Goal: Task Accomplishment & Management: Use online tool/utility

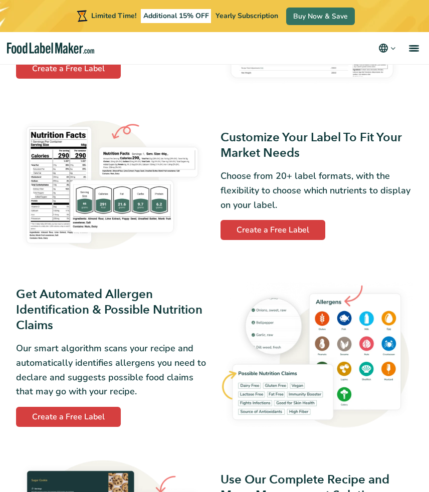
scroll to position [614, 0]
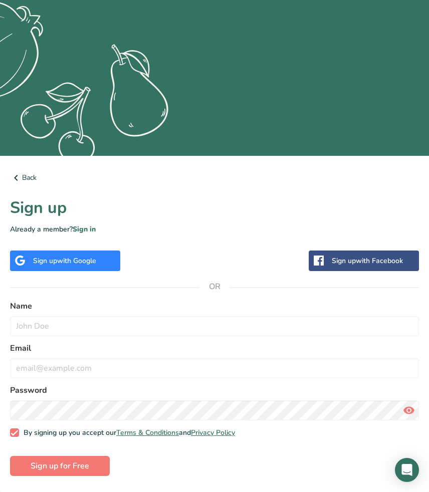
scroll to position [128, 0]
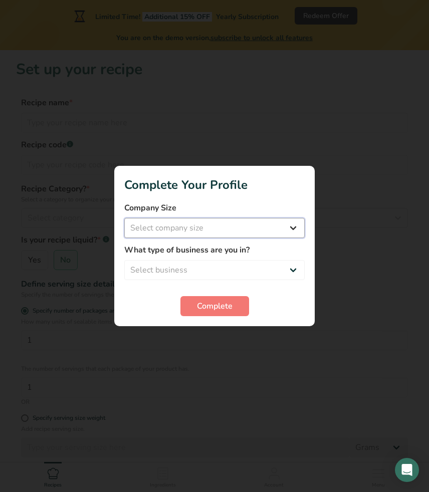
select select "1"
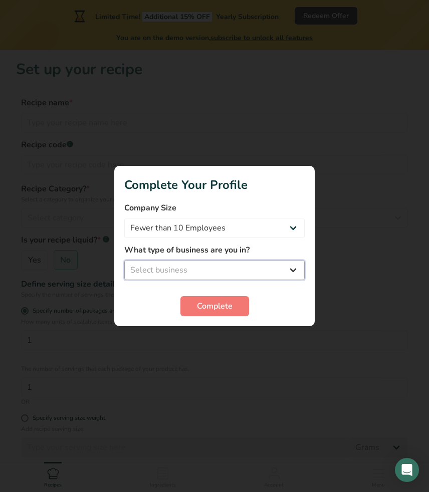
select select "2"
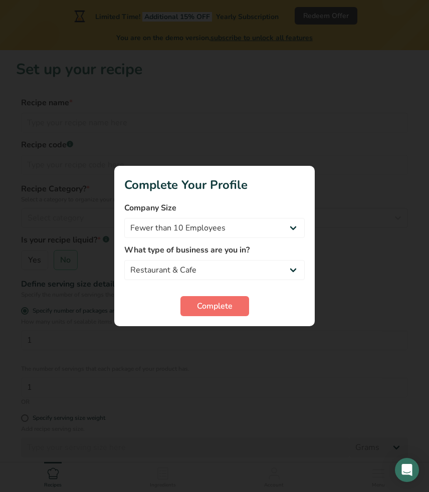
click at [232, 305] on span "Complete" at bounding box center [215, 306] width 36 height 12
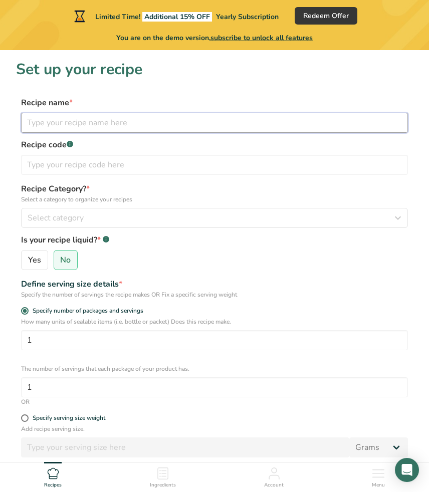
click at [219, 122] on input "text" at bounding box center [214, 123] width 387 height 20
type input "Stuffed mushrooms"
click at [81, 221] on span "Select category" at bounding box center [56, 218] width 56 height 12
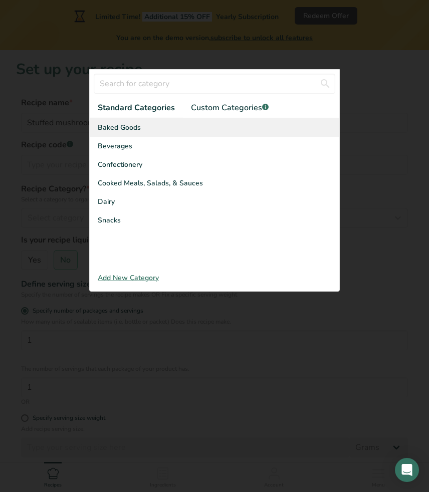
click at [142, 133] on div "Baked Goods" at bounding box center [215, 127] width 250 height 19
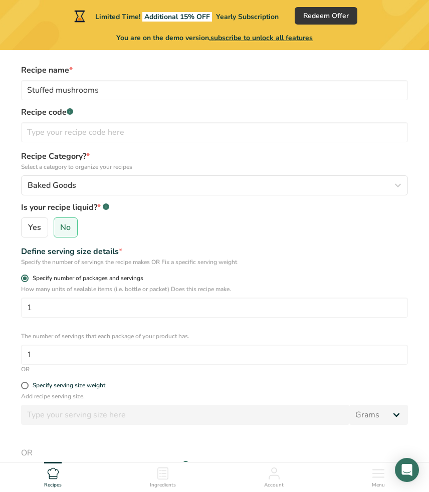
scroll to position [33, 0]
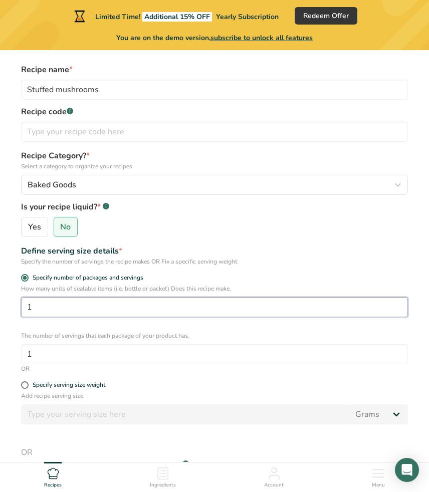
click at [74, 308] on input "1" at bounding box center [214, 307] width 387 height 20
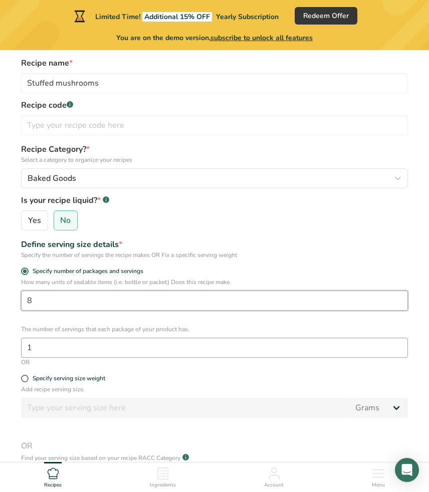
type input "8"
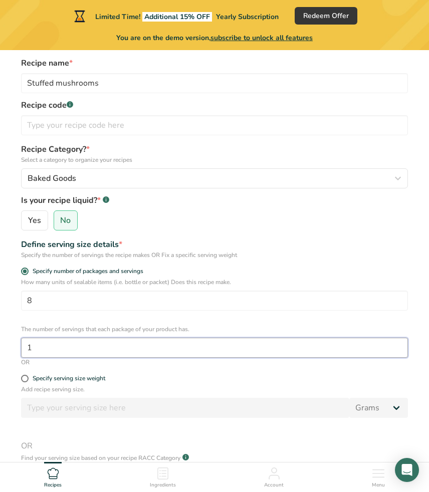
click at [89, 349] on input "1" at bounding box center [214, 348] width 387 height 20
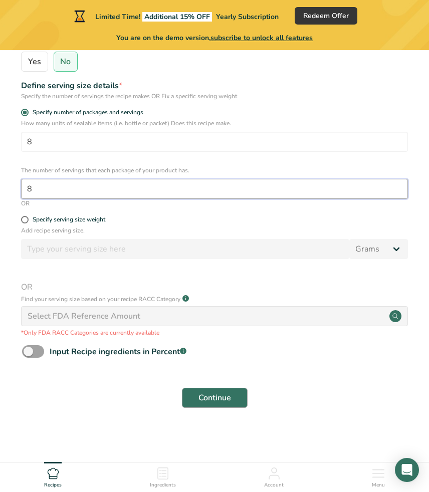
scroll to position [198, 0]
type input "8"
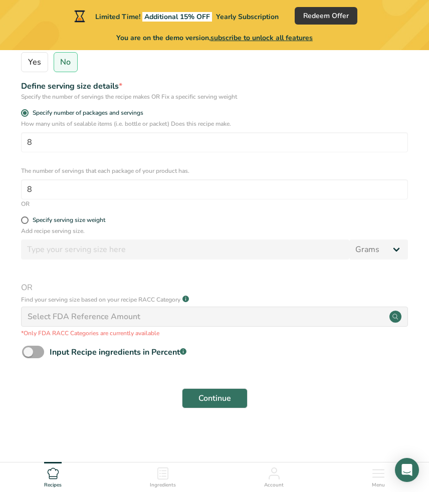
click at [27, 353] on span at bounding box center [33, 352] width 22 height 13
click at [27, 353] on input "Input Recipe ingredients in Percent .a-a{fill:#347362;}.b-a{fill:#fff;}" at bounding box center [25, 352] width 7 height 7
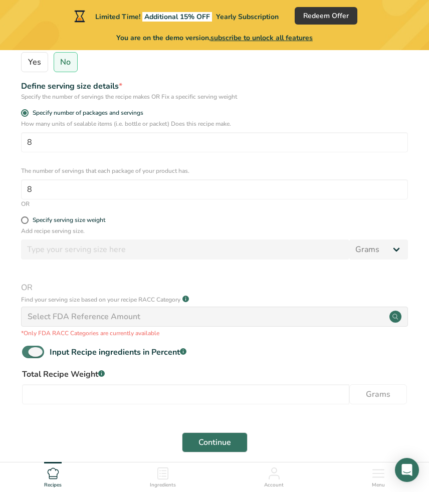
click at [31, 353] on span at bounding box center [33, 352] width 22 height 13
click at [29, 353] on input "Input Recipe ingredients in Percent .a-a{fill:#347362;}.b-a{fill:#fff;}" at bounding box center [25, 352] width 7 height 7
checkbox input "false"
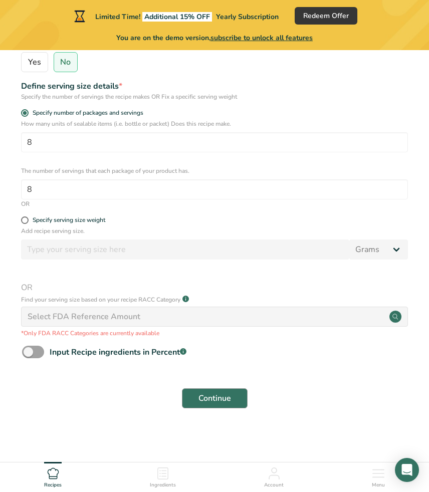
click at [213, 399] on span "Continue" at bounding box center [215, 399] width 33 height 12
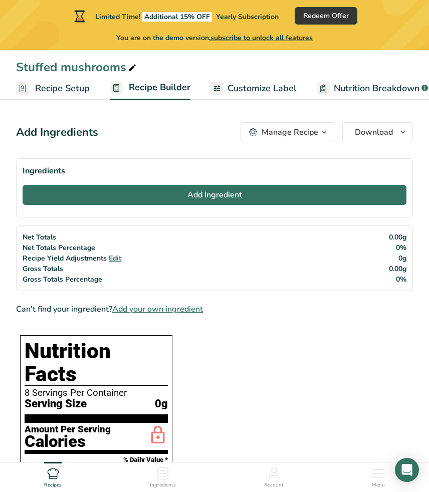
click at [182, 194] on button "Add Ingredient" at bounding box center [215, 195] width 384 height 20
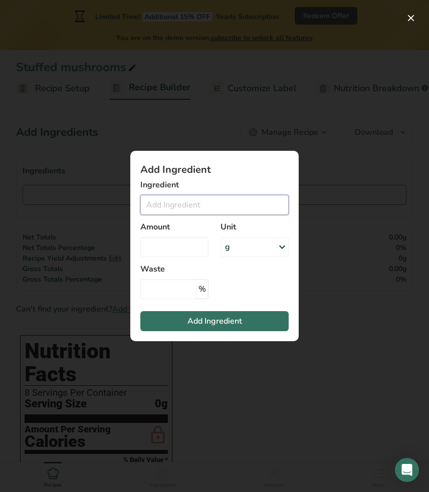
click at [165, 206] on input "Add ingredient modal" at bounding box center [214, 205] width 148 height 20
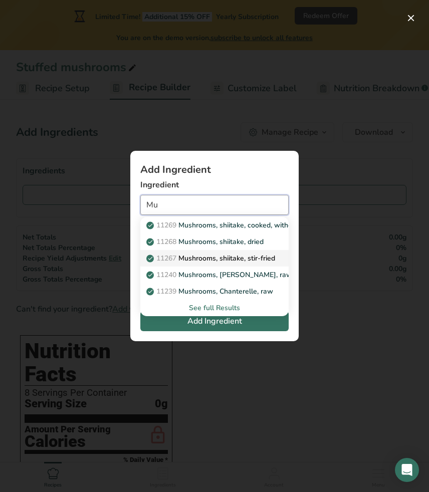
type input "M"
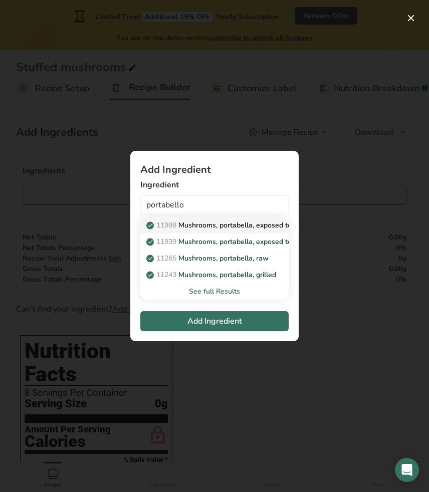
click at [227, 231] on link "11998 Mushrooms, portabella, exposed to ultraviolet light, raw" at bounding box center [214, 225] width 148 height 17
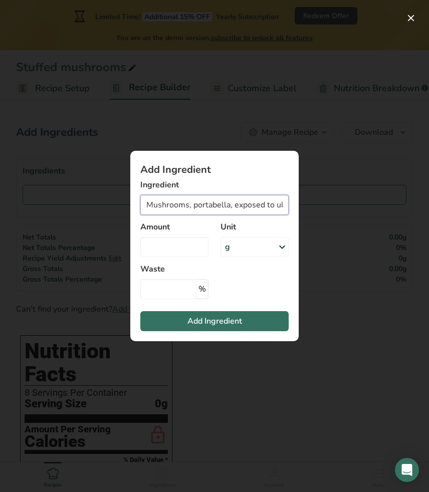
click at [280, 208] on input "Mushrooms, portabella, exposed to ultraviolet light, raw" at bounding box center [214, 205] width 148 height 20
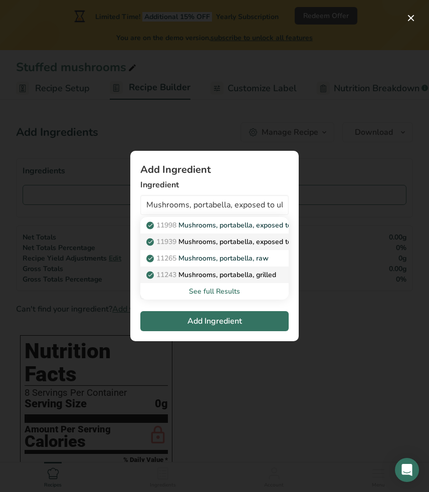
click at [251, 245] on p "11939 Mushrooms, portabella, exposed to ultraviolet light, grilled" at bounding box center [257, 242] width 218 height 11
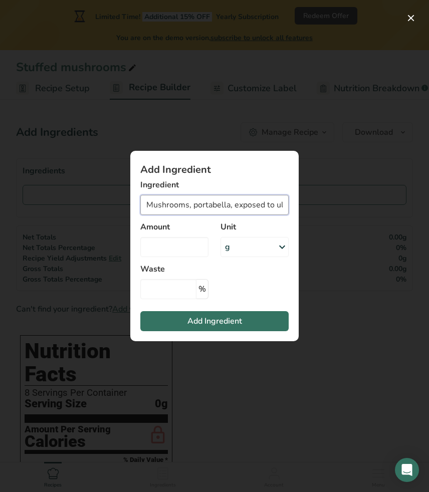
click at [263, 205] on input "Mushrooms, portabella, exposed to ultraviolet light, grilled" at bounding box center [214, 205] width 148 height 20
click at [243, 207] on input "Mushrooms, portabella, exposed to ultraviolet light, grilled" at bounding box center [214, 205] width 148 height 20
drag, startPoint x: 283, startPoint y: 207, endPoint x: 144, endPoint y: 209, distance: 138.9
click at [144, 209] on input "Mushrooms, portabella, exposed to ultraviolet light, grilled" at bounding box center [214, 205] width 148 height 20
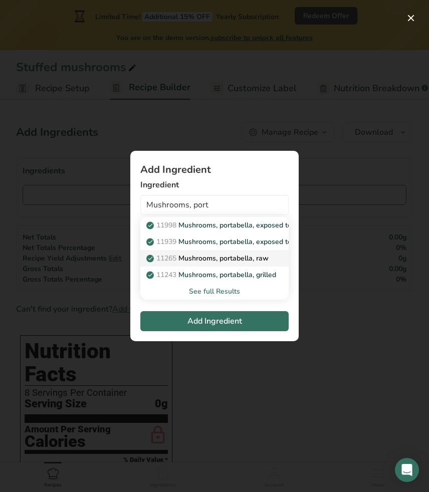
click at [222, 258] on p "11265 Mushrooms, portabella, raw" at bounding box center [208, 258] width 120 height 11
type input "Mushrooms, portabella, raw"
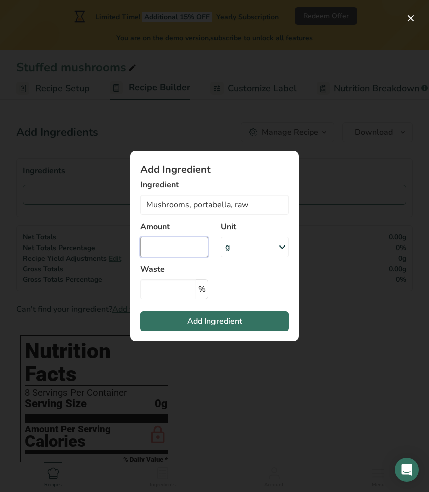
click at [198, 251] on input "Add ingredient modal" at bounding box center [174, 247] width 68 height 20
click at [253, 245] on div "g" at bounding box center [255, 247] width 68 height 20
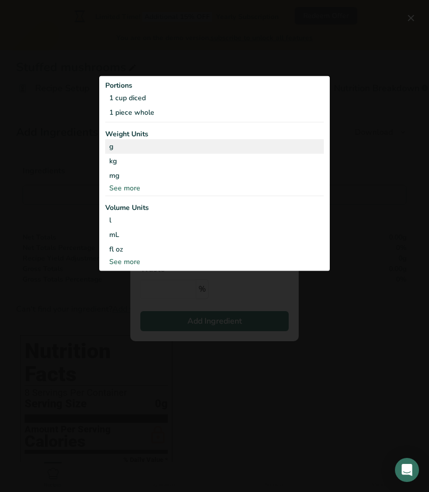
click at [214, 148] on div "g" at bounding box center [214, 146] width 219 height 15
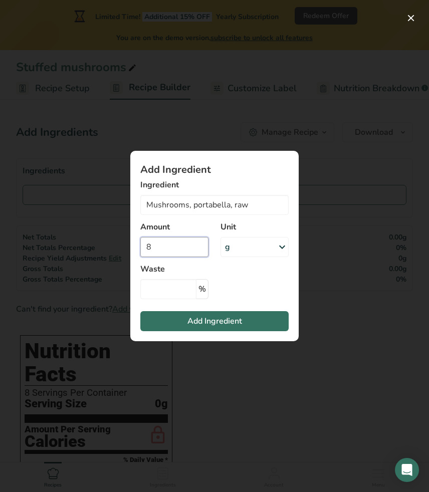
click at [198, 250] on input "8" at bounding box center [174, 247] width 68 height 20
click at [243, 245] on div "g" at bounding box center [255, 247] width 68 height 20
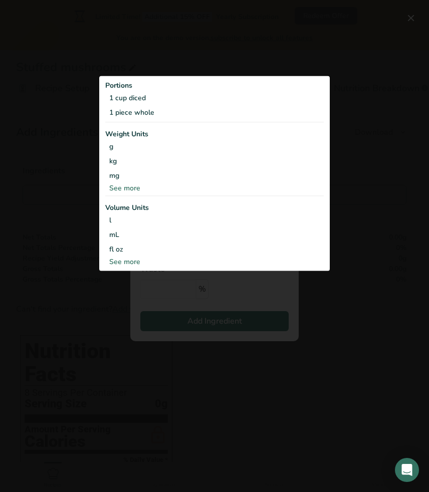
click at [154, 286] on div "Add ingredient modal" at bounding box center [214, 246] width 429 height 492
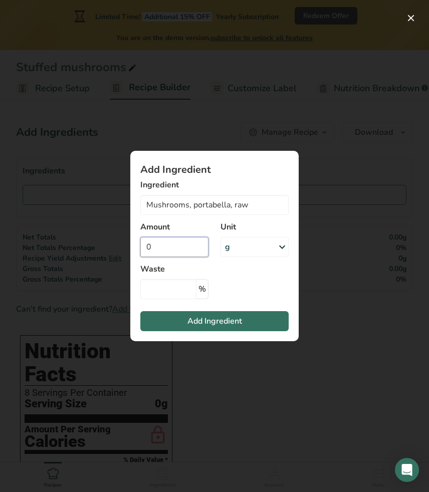
click at [188, 241] on input "0" at bounding box center [174, 247] width 68 height 20
click at [179, 246] on input "3750" at bounding box center [174, 247] width 68 height 20
type input "375"
click at [160, 287] on input "Add ingredient modal" at bounding box center [168, 289] width 56 height 20
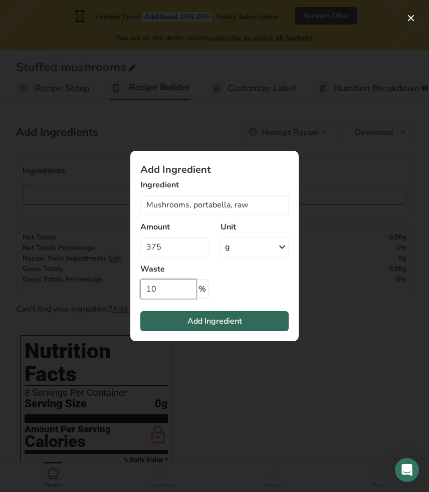
type input "10"
click at [173, 312] on button "Add Ingredient" at bounding box center [214, 321] width 148 height 20
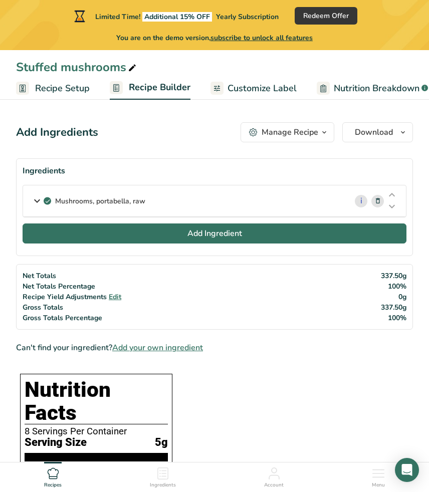
click at [198, 239] on span "Add Ingredient" at bounding box center [215, 234] width 55 height 12
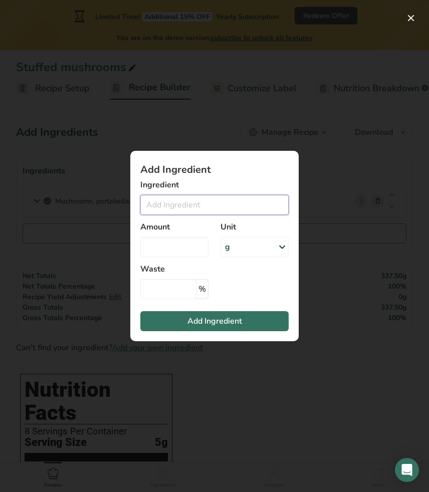
click at [192, 212] on input "Add ingredient modal" at bounding box center [214, 205] width 148 height 20
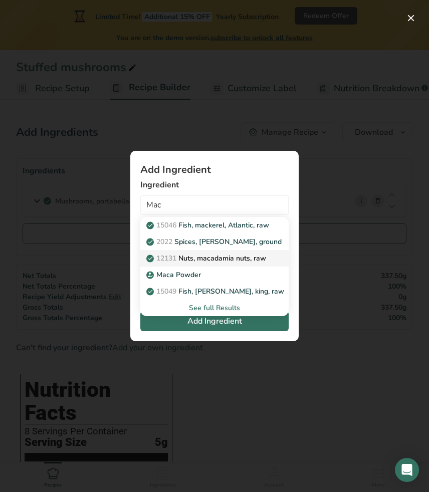
drag, startPoint x: 192, startPoint y: 212, endPoint x: 219, endPoint y: 260, distance: 54.8
click at [219, 260] on p "12131 Nuts, macadamia nuts, raw" at bounding box center [207, 258] width 118 height 11
type input "Nuts, macadamia nuts, raw"
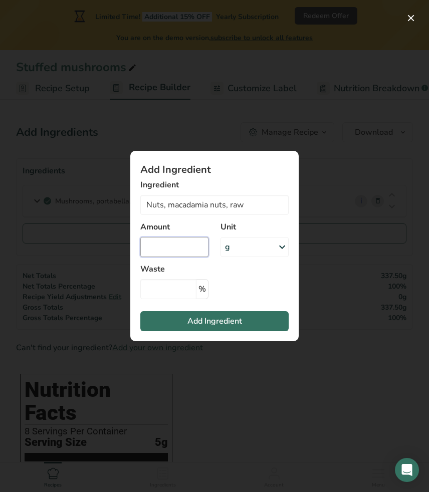
click at [185, 248] on input "Add ingredient modal" at bounding box center [174, 247] width 68 height 20
type input "80"
click at [208, 319] on span "Add Ingredient" at bounding box center [215, 321] width 55 height 12
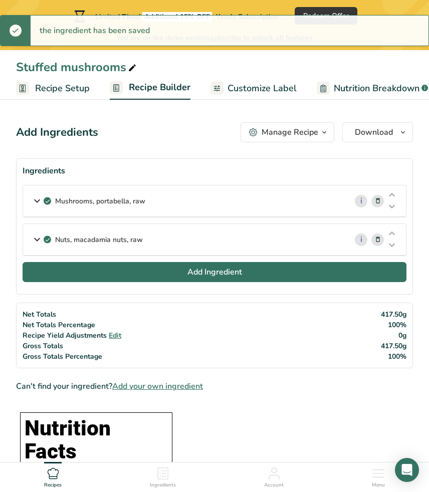
click at [205, 276] on span "Add Ingredient" at bounding box center [215, 272] width 55 height 12
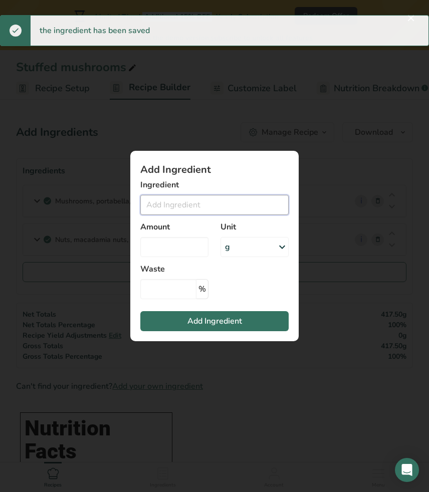
click at [197, 206] on input "Add ingredient modal" at bounding box center [214, 205] width 148 height 20
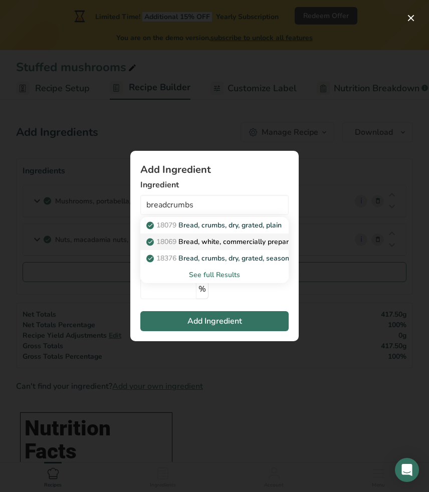
click at [207, 242] on p "18069 Bread, white, commercially prepared (includes soft bread crumbs)" at bounding box center [269, 242] width 243 height 11
type input "Bread, white, commercially prepared (includes soft bread crumbs)"
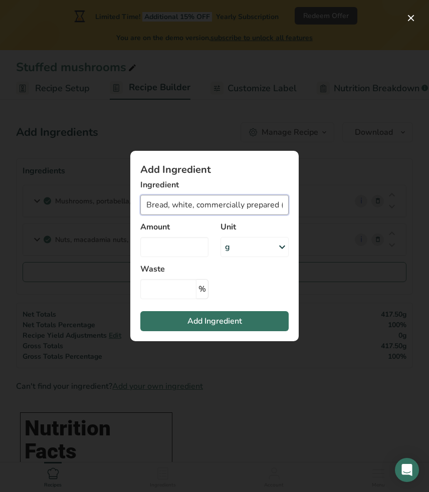
click at [275, 208] on input "Bread, white, commercially prepared (includes soft bread crumbs)" at bounding box center [214, 205] width 148 height 20
click at [182, 254] on input "Add ingredient modal" at bounding box center [174, 247] width 68 height 20
type input "30"
click at [152, 294] on input "Add ingredient modal" at bounding box center [168, 289] width 56 height 20
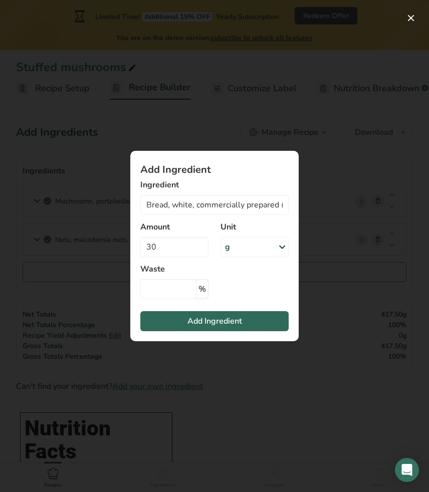
click at [163, 318] on button "Add Ingredient" at bounding box center [214, 321] width 148 height 20
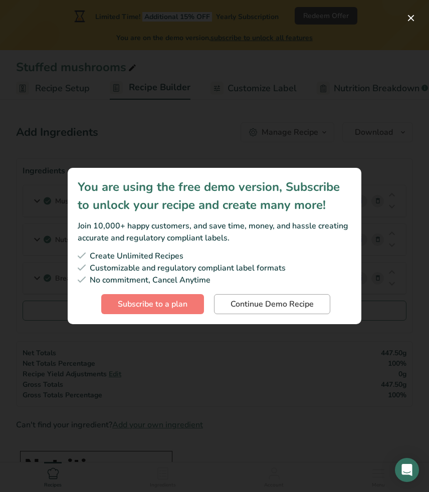
click at [237, 310] on button "Continue Demo Recipe" at bounding box center [272, 304] width 116 height 20
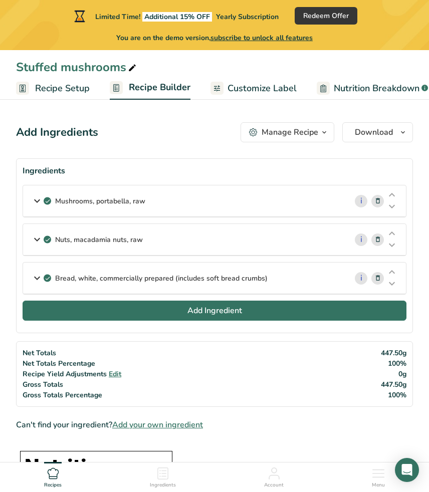
click at [202, 310] on span "Add Ingredient" at bounding box center [215, 311] width 55 height 12
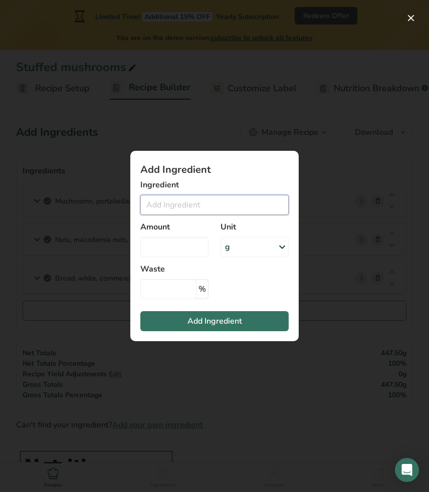
click at [176, 200] on input "Add ingredient modal" at bounding box center [214, 205] width 148 height 20
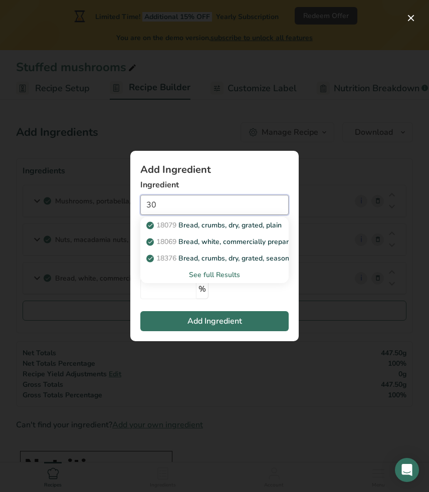
type input "3"
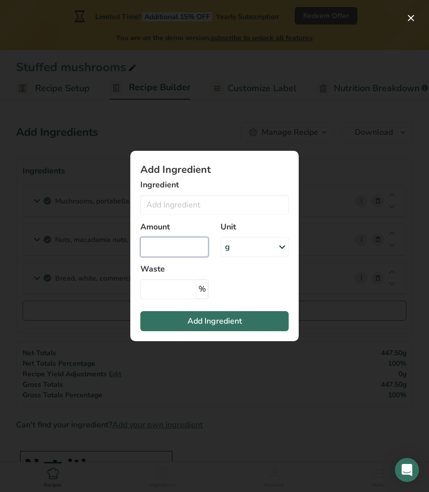
click at [160, 255] on input "Add ingredient modal" at bounding box center [174, 247] width 68 height 20
type input "30"
click at [211, 210] on input "Add ingredient modal" at bounding box center [214, 205] width 148 height 20
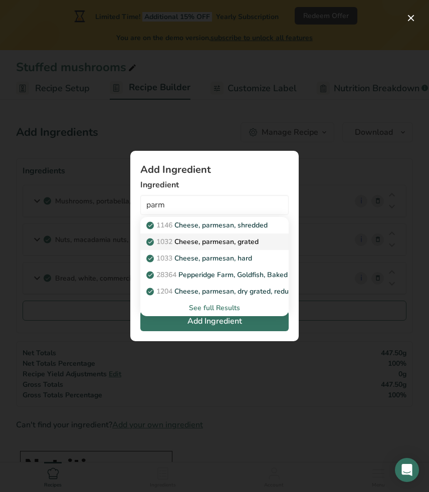
click at [233, 239] on p "1032 Cheese, parmesan, grated" at bounding box center [203, 242] width 110 height 11
type input "Cheese, parmesan, grated"
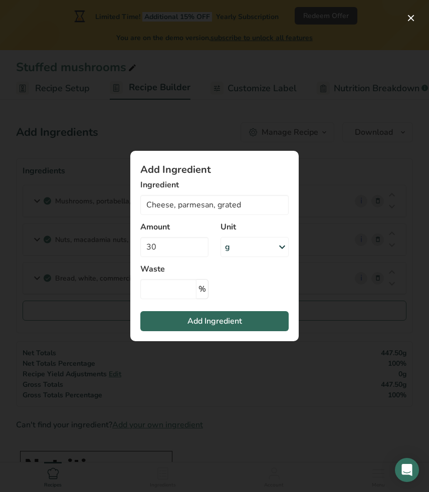
click at [214, 319] on span "Add Ingredient" at bounding box center [215, 321] width 55 height 12
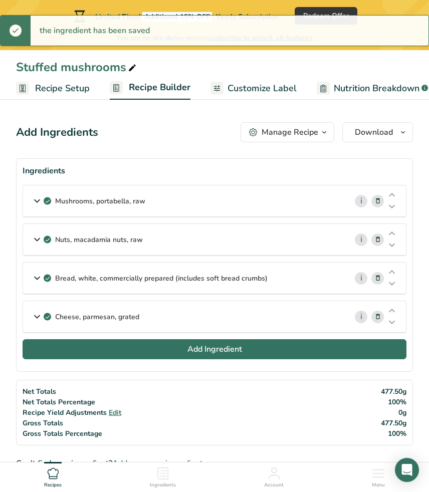
click at [175, 357] on button "Add Ingredient" at bounding box center [215, 349] width 384 height 20
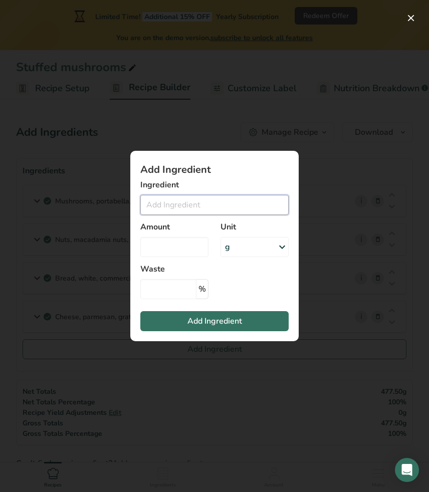
click at [203, 200] on input "Add ingredient modal" at bounding box center [214, 205] width 148 height 20
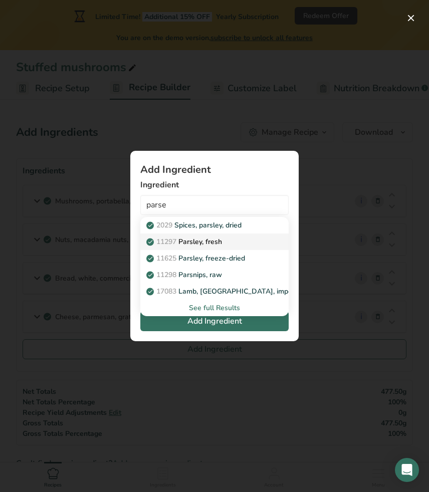
drag, startPoint x: 203, startPoint y: 200, endPoint x: 220, endPoint y: 243, distance: 46.1
click at [220, 243] on p "11297 Parsley, fresh" at bounding box center [185, 242] width 74 height 11
type input "Parsley, fresh"
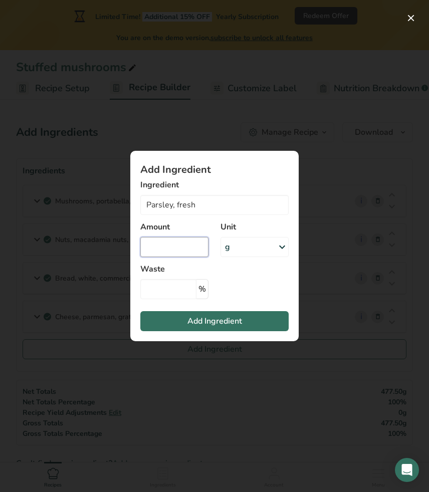
click at [194, 244] on input "Add ingredient modal" at bounding box center [174, 247] width 68 height 20
type input "30"
click at [207, 314] on button "Add Ingredient" at bounding box center [214, 321] width 148 height 20
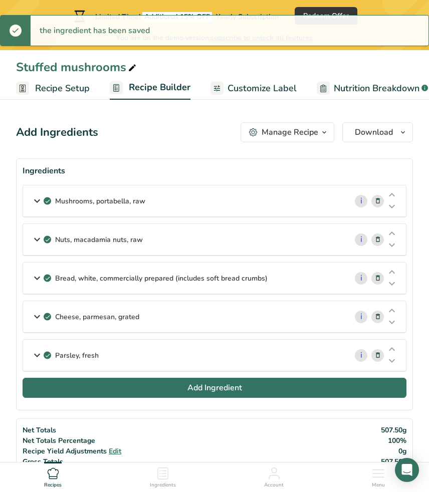
click at [206, 391] on span "Add Ingredient" at bounding box center [215, 388] width 55 height 12
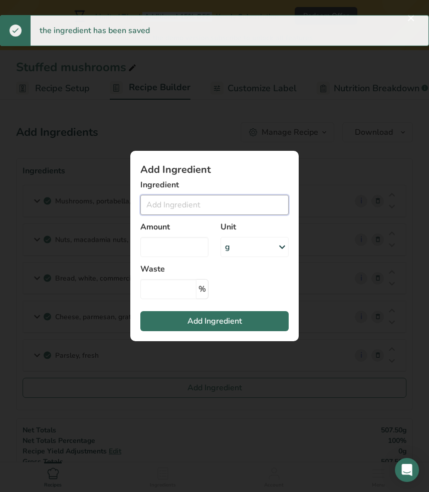
click at [192, 211] on input "Add ingredient modal" at bounding box center [214, 205] width 148 height 20
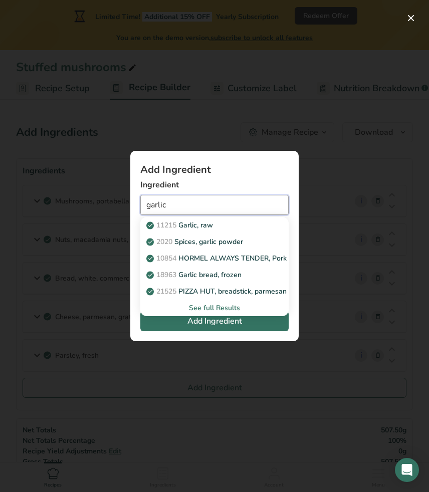
click at [209, 206] on input "garlic" at bounding box center [214, 205] width 148 height 20
click at [241, 228] on div "11215 Garlic, raw" at bounding box center [206, 225] width 116 height 11
type input "Garlic, raw"
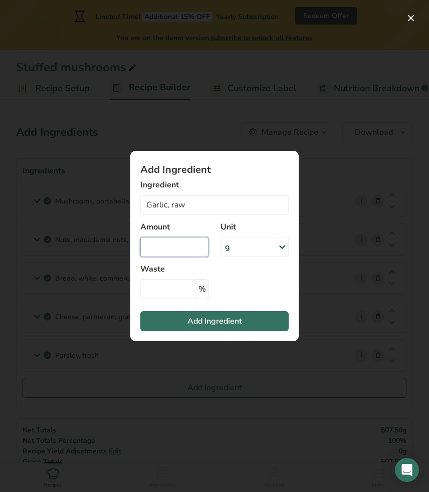
click at [178, 246] on input "Add ingredient modal" at bounding box center [174, 247] width 68 height 20
type input "2"
click at [247, 244] on div "g" at bounding box center [255, 247] width 68 height 20
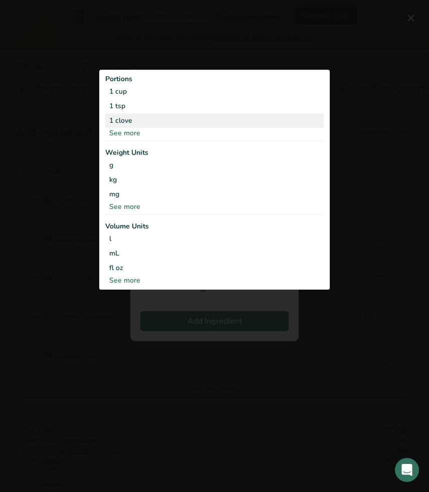
click at [219, 115] on div "1 clove" at bounding box center [214, 120] width 219 height 15
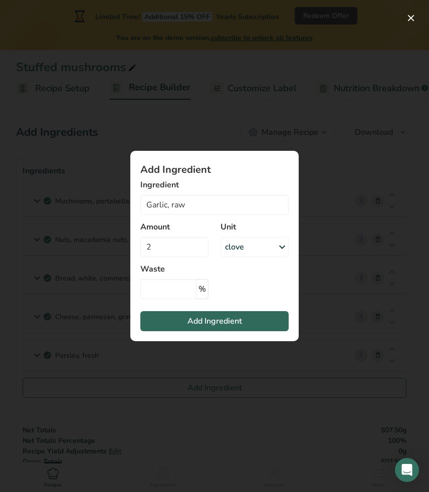
click at [186, 320] on button "Add Ingredient" at bounding box center [214, 321] width 148 height 20
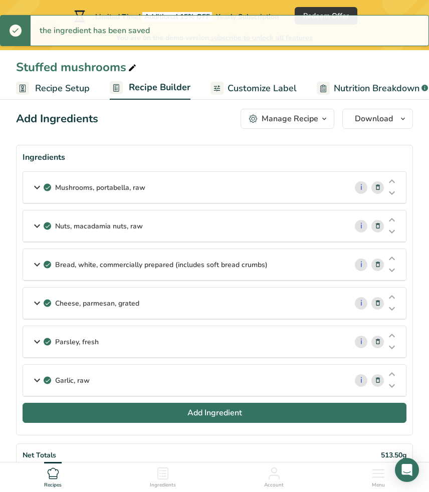
scroll to position [19, 0]
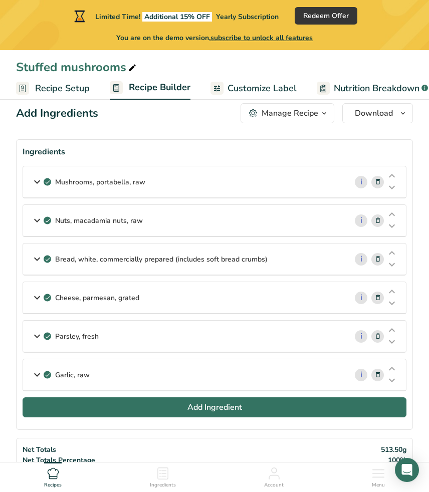
click at [186, 414] on button "Add Ingredient" at bounding box center [215, 408] width 384 height 20
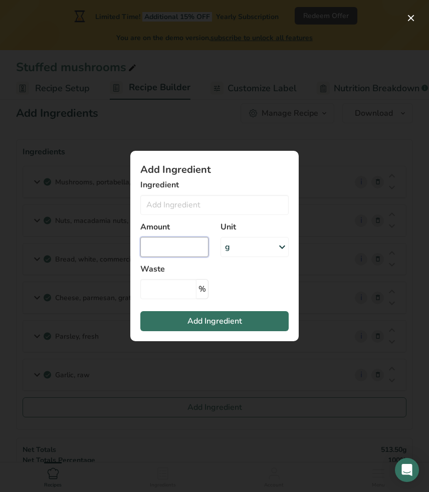
click at [192, 247] on input "Add ingredient modal" at bounding box center [174, 247] width 68 height 20
click at [245, 247] on div "g" at bounding box center [255, 247] width 68 height 20
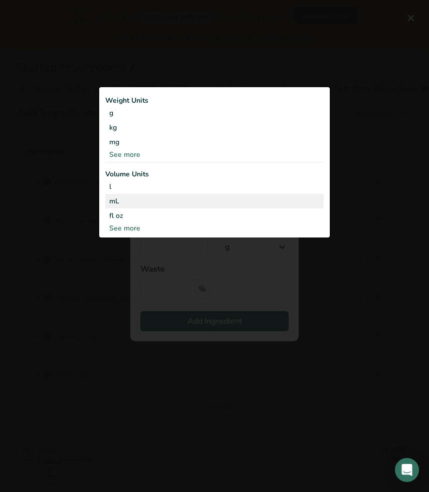
click at [220, 201] on div "mL" at bounding box center [214, 201] width 211 height 11
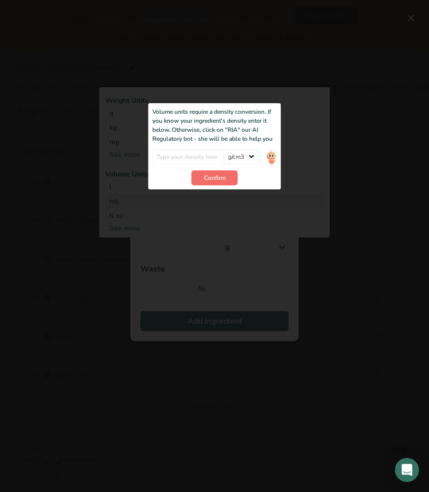
click at [215, 176] on span "Confirm" at bounding box center [215, 177] width 22 height 9
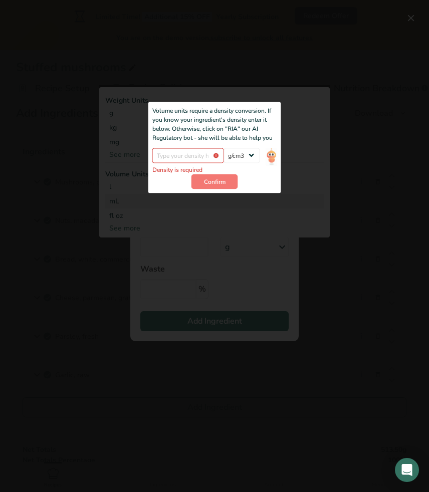
click at [301, 107] on div "Add ingredient modal" at bounding box center [214, 161] width 231 height 152
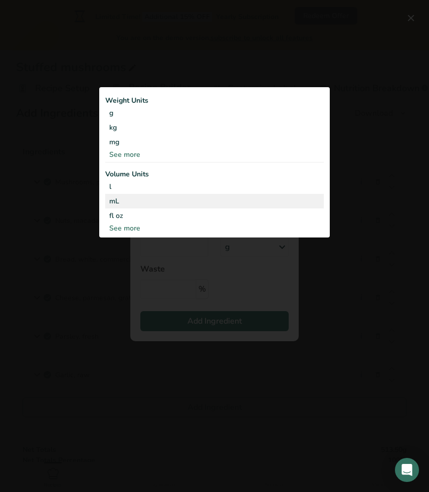
click at [206, 199] on div "mL" at bounding box center [214, 201] width 211 height 11
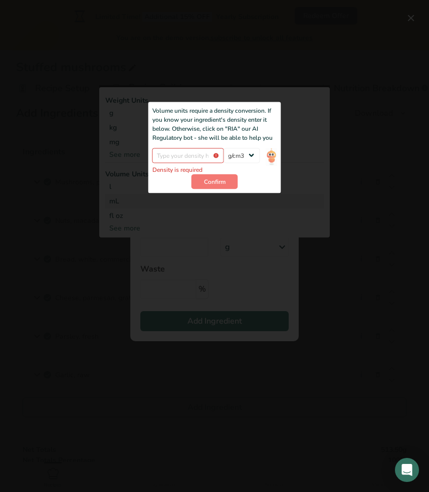
click at [206, 199] on div "Add ingredient modal" at bounding box center [214, 161] width 231 height 152
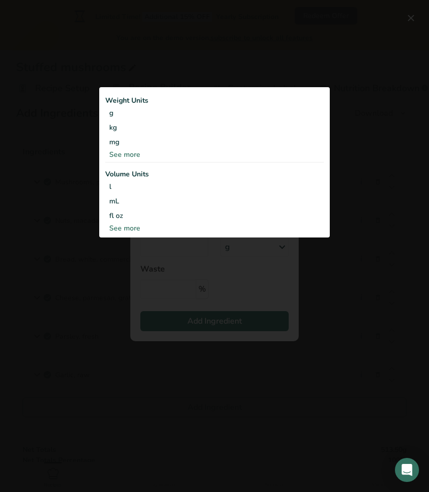
click at [190, 249] on div "Add ingredient modal" at bounding box center [214, 246] width 429 height 492
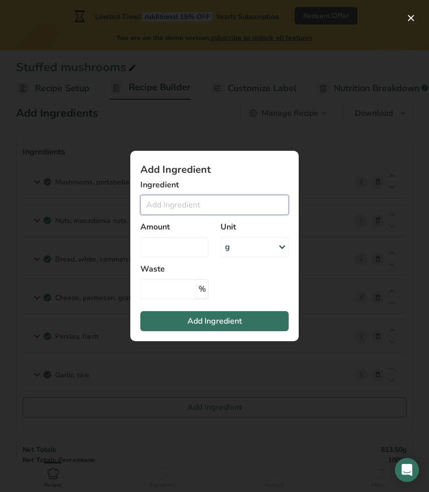
click at [205, 210] on input "Add ingredient modal" at bounding box center [214, 205] width 148 height 20
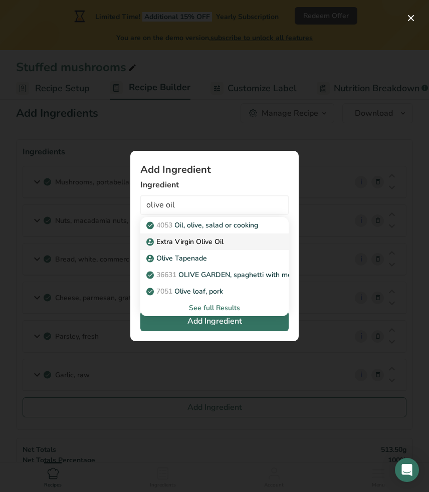
click at [230, 239] on div "Extra Virgin Olive Oil" at bounding box center [206, 242] width 116 height 11
type input "Extra Virgin Olive Oil"
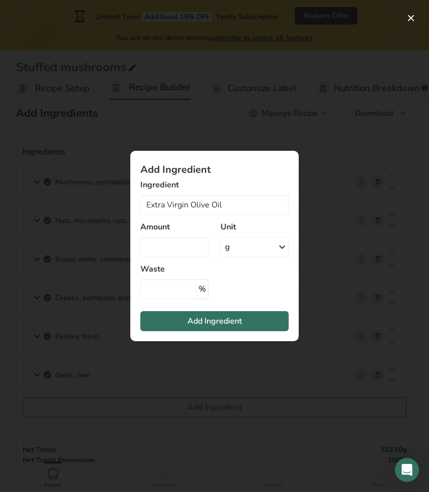
click at [231, 245] on div "g" at bounding box center [255, 247] width 68 height 20
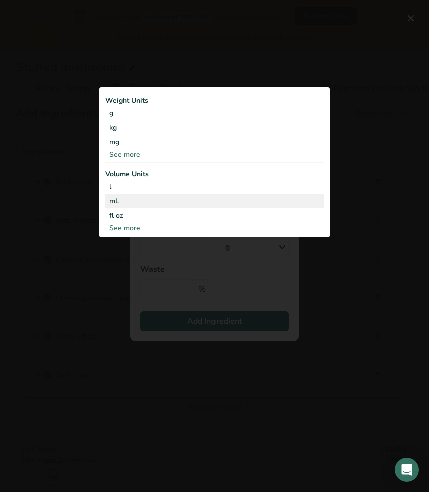
click at [172, 201] on div "mL" at bounding box center [214, 201] width 211 height 11
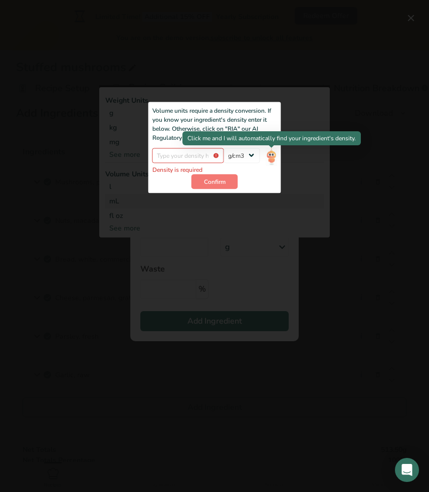
click at [271, 156] on img "Add ingredient modal" at bounding box center [271, 157] width 11 height 18
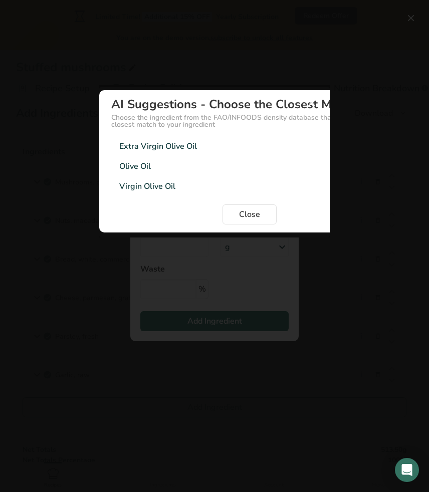
click at [195, 152] on div "Extra Virgin Olive Oil 0.91g/cm3" at bounding box center [249, 146] width 277 height 20
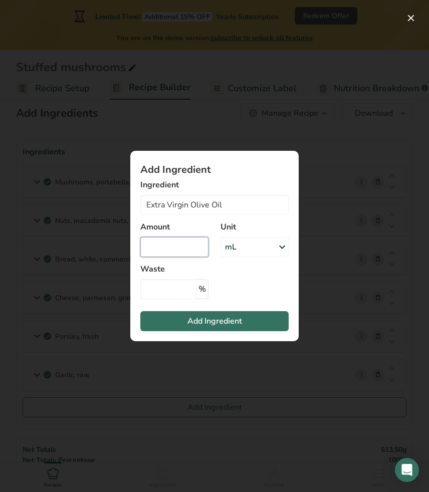
click at [195, 246] on input "Add ingredient modal" at bounding box center [174, 247] width 68 height 20
type input "30"
click at [231, 326] on span "Add Ingredient" at bounding box center [215, 321] width 55 height 12
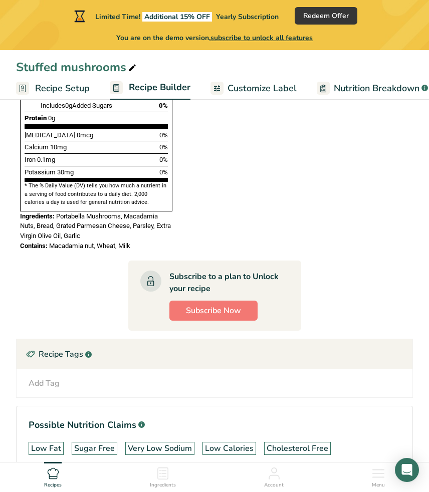
scroll to position [742, 0]
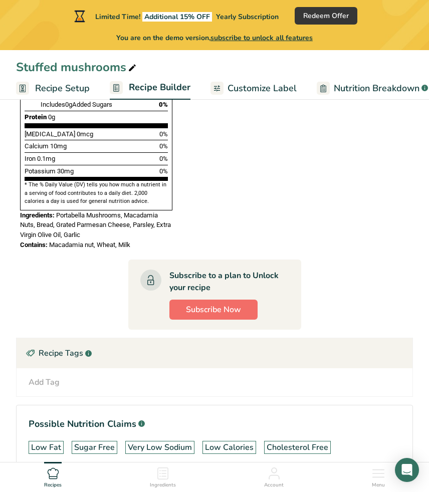
click at [228, 304] on span "Subscribe Now" at bounding box center [213, 310] width 55 height 12
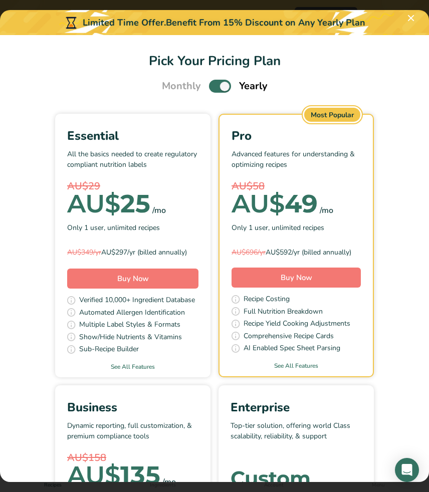
scroll to position [0, 0]
click at [217, 83] on span "Pick Your Pricing Plan Modal" at bounding box center [220, 86] width 22 height 13
click at [216, 83] on input "Pick Your Pricing Plan Modal" at bounding box center [212, 86] width 7 height 7
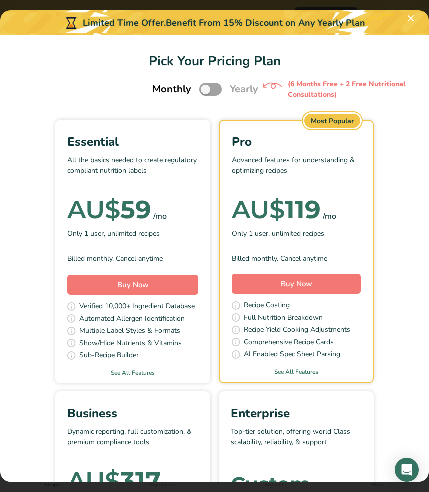
click at [194, 140] on div "Essential" at bounding box center [132, 142] width 131 height 18
click at [163, 163] on p "All the basics needed to create regulatory compliant nutrition labels" at bounding box center [132, 170] width 131 height 30
click at [215, 88] on span "Pick Your Pricing Plan Modal" at bounding box center [211, 89] width 22 height 13
click at [206, 88] on input "Pick Your Pricing Plan Modal" at bounding box center [203, 89] width 7 height 7
checkbox input "true"
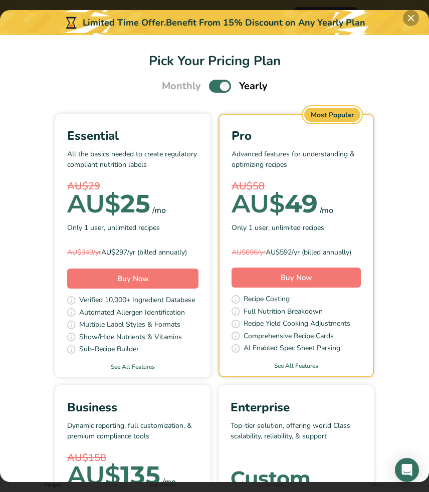
click at [410, 20] on button "Pick Your Pricing Plan Modal" at bounding box center [411, 18] width 16 height 16
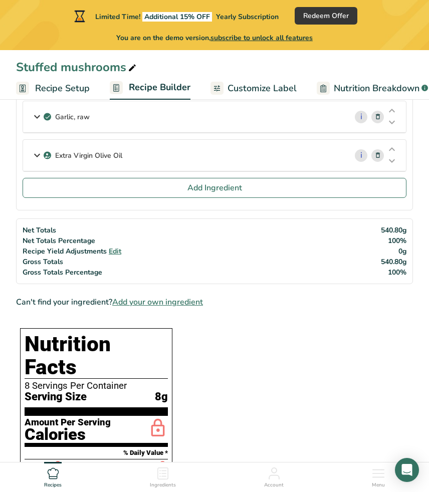
scroll to position [281, 0]
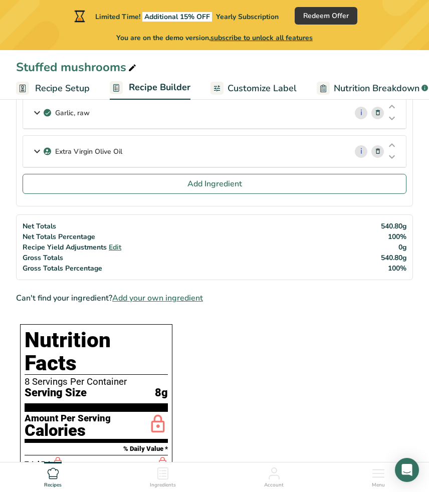
click at [262, 90] on span "Customize Label" at bounding box center [262, 89] width 69 height 14
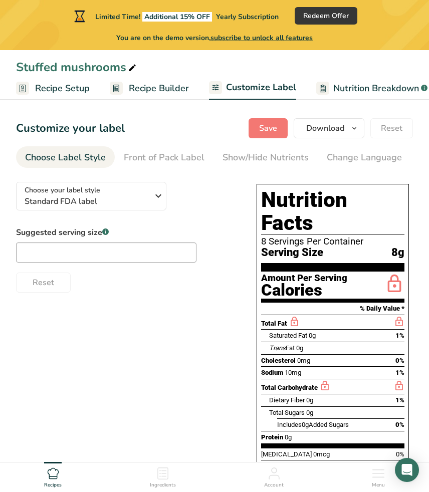
click at [149, 83] on span "Recipe Builder" at bounding box center [159, 89] width 60 height 14
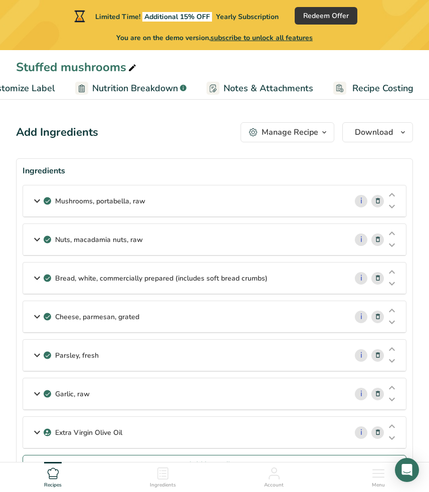
click at [43, 96] on link "Customize Label" at bounding box center [12, 88] width 86 height 23
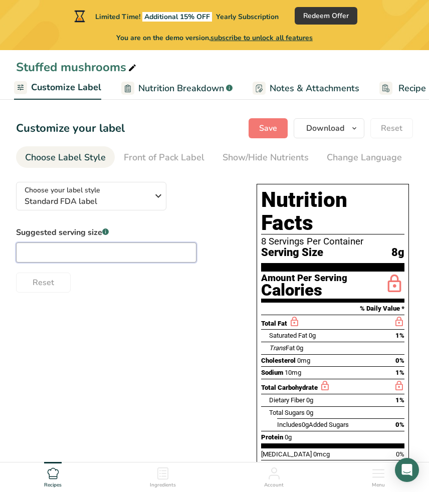
click at [137, 256] on input "text" at bounding box center [106, 253] width 181 height 20
click at [186, 158] on div "Front of Pack Label" at bounding box center [164, 158] width 81 height 14
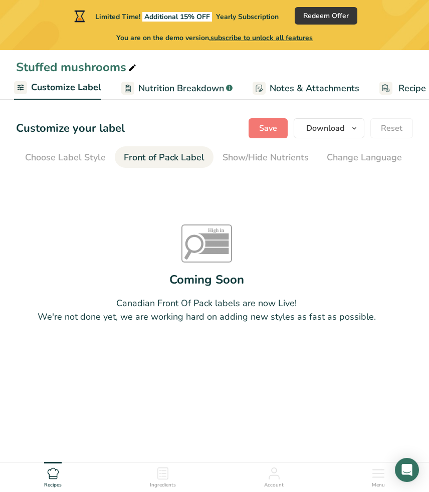
scroll to position [0, 97]
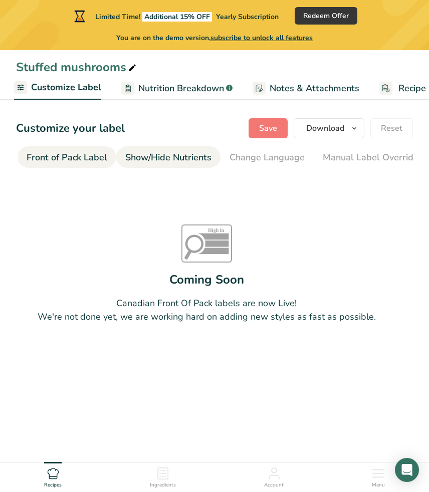
click at [166, 159] on div "Show/Hide Nutrients" at bounding box center [168, 158] width 86 height 14
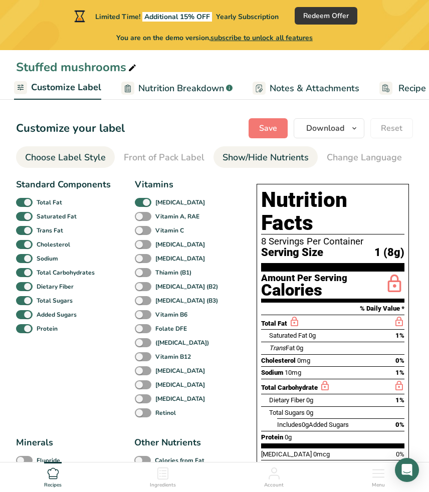
scroll to position [0, 0]
click at [58, 156] on div "Choose Label Style" at bounding box center [65, 158] width 81 height 14
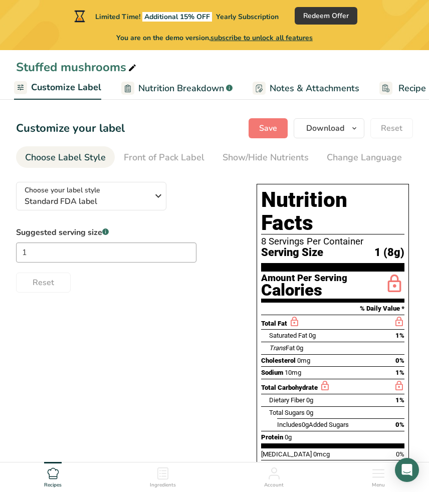
click at [151, 89] on span "Nutrition Breakdown" at bounding box center [181, 89] width 86 height 14
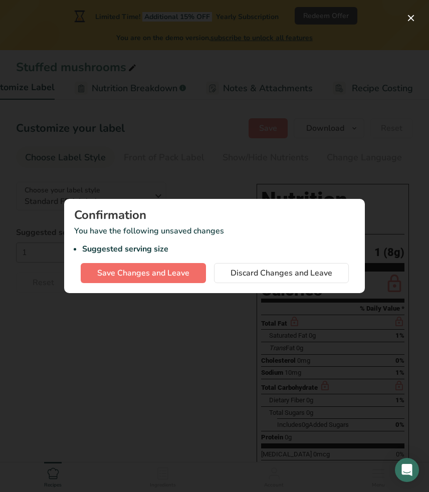
click at [182, 277] on span "Save Changes and Leave" at bounding box center [143, 273] width 92 height 12
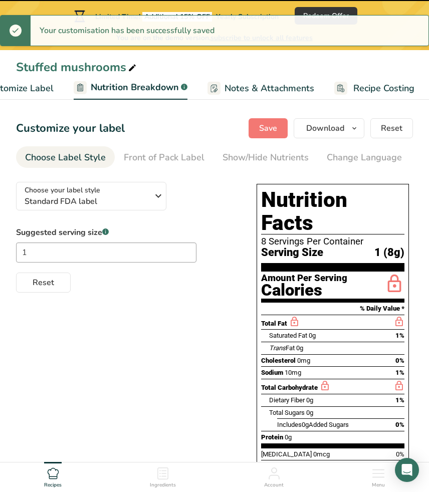
type input "1"
select select "Calories"
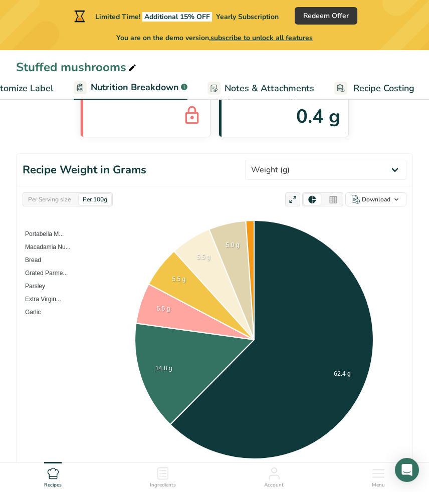
scroll to position [126, 0]
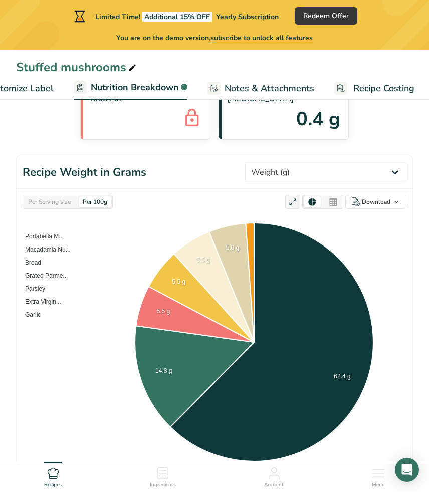
click at [57, 199] on div "Per Serving size" at bounding box center [49, 202] width 51 height 11
click at [91, 202] on div "Per 100g" at bounding box center [95, 202] width 33 height 11
click at [63, 204] on div "Per Serving size" at bounding box center [49, 202] width 51 height 11
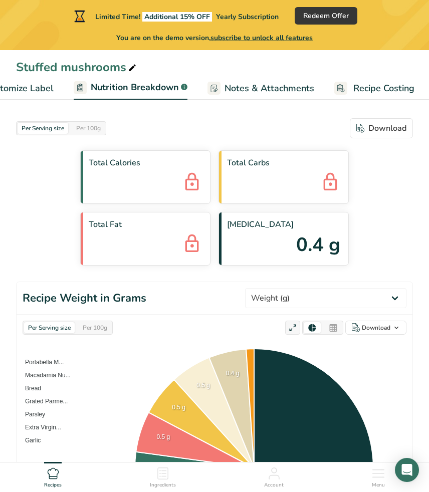
scroll to position [0, 0]
click at [96, 126] on div "Per 100g" at bounding box center [88, 128] width 33 height 11
click at [58, 126] on div "Per Serving size" at bounding box center [43, 128] width 51 height 11
click at [87, 124] on div at bounding box center [89, 122] width 5 height 5
click at [40, 124] on div "Per Serving size" at bounding box center [43, 128] width 51 height 11
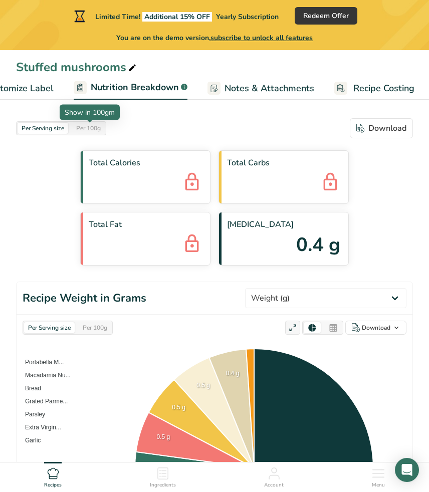
click at [85, 127] on div "Per 100g" at bounding box center [88, 128] width 33 height 11
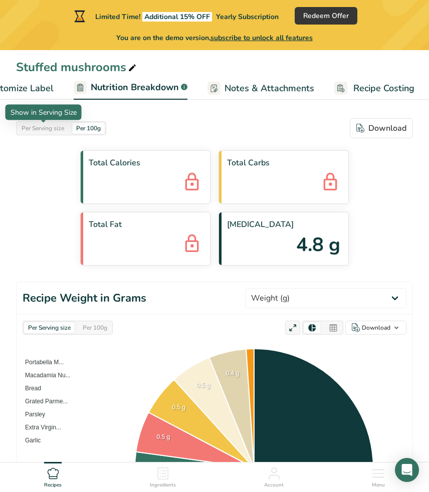
click at [50, 130] on div "Per Serving size" at bounding box center [43, 128] width 51 height 11
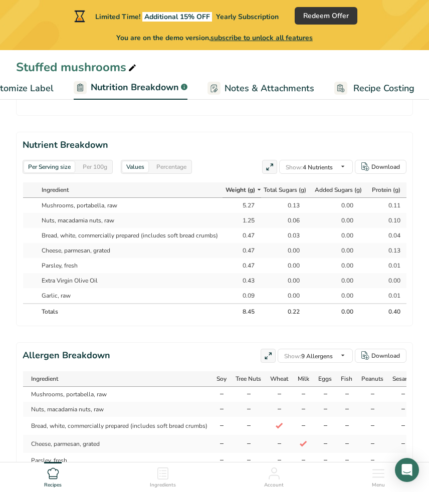
scroll to position [818, 0]
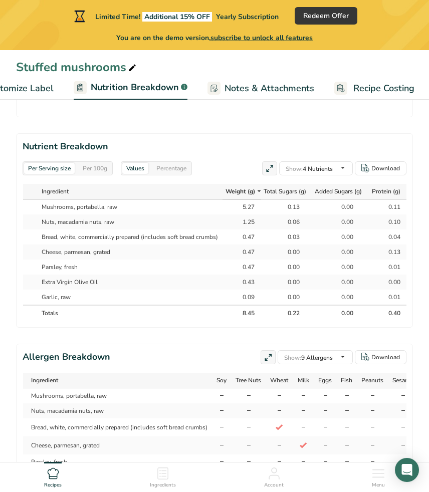
click at [85, 172] on div "Per 100g" at bounding box center [95, 168] width 33 height 11
click at [62, 170] on div "Per Serving size" at bounding box center [49, 168] width 51 height 11
click at [95, 170] on div "Per 100g" at bounding box center [95, 168] width 33 height 11
click at [53, 167] on div "Per Serving size" at bounding box center [49, 168] width 51 height 11
